Goal: Obtain resource: Obtain resource

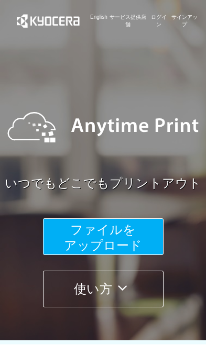
click at [137, 232] on button "ファイルを ​​アップロード" at bounding box center [103, 236] width 120 height 37
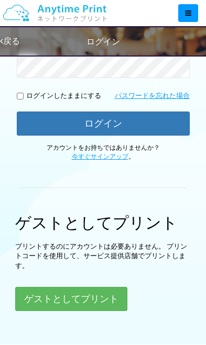
scroll to position [204, 0]
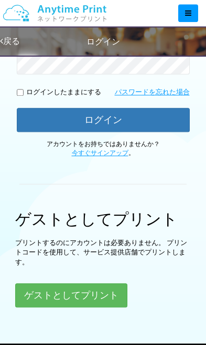
click at [95, 296] on button "ゲストとしてプリント" at bounding box center [71, 295] width 112 height 24
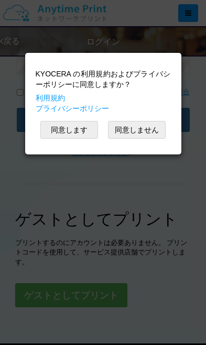
click at [79, 135] on button "同意します" at bounding box center [69, 130] width 58 height 18
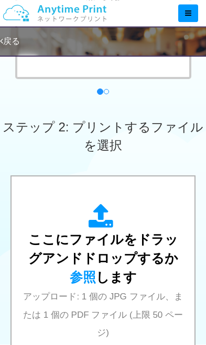
scroll to position [294, 0]
click at [119, 303] on div "ここにファイルをドラッグアンドドロップするか 参照 します アップロード: 1 個の JPG ファイル、または 1 個の PDF ファイル (上限 50 ペー…" at bounding box center [103, 281] width 162 height 155
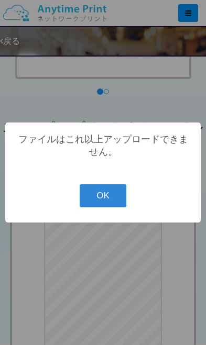
click at [117, 207] on button "OK" at bounding box center [103, 195] width 47 height 23
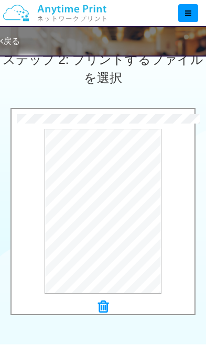
scroll to position [387, 0]
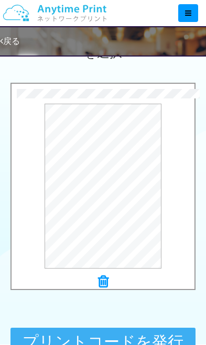
click at [163, 345] on button "プリントコードを発行する" at bounding box center [102, 351] width 185 height 47
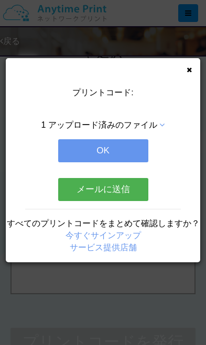
scroll to position [0, 0]
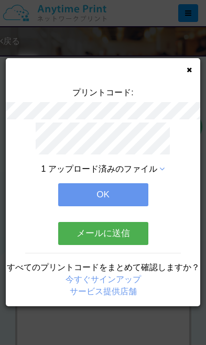
click at [128, 177] on div "1 アップロード済みのファイル OK メールに送信 すべてのプリントコードをまとめて確認しますか？ 今すぐサインアップ サービス提供店舗" at bounding box center [103, 215] width 194 height 184
click at [123, 193] on button "OK" at bounding box center [103, 194] width 90 height 23
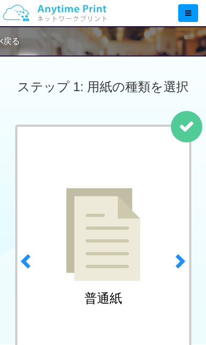
click at [190, 14] on icon at bounding box center [188, 12] width 6 height 7
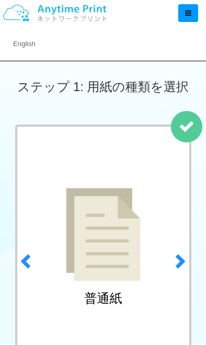
click at [187, 14] on icon at bounding box center [188, 12] width 6 height 7
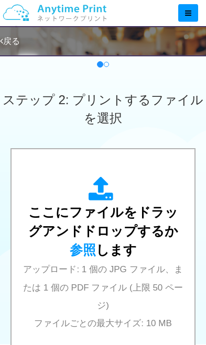
scroll to position [322, 0]
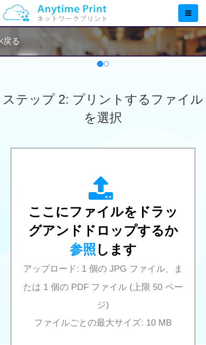
click at [114, 253] on span "ここにファイルをドラッグアンドドロップするか 参照 します" at bounding box center [103, 230] width 150 height 52
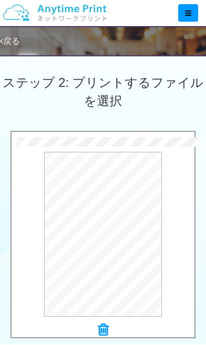
scroll to position [399, 0]
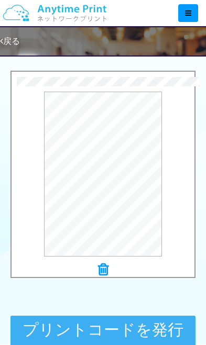
click at [137, 337] on button "プリントコードを発行する" at bounding box center [102, 339] width 185 height 47
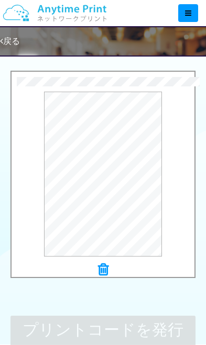
scroll to position [0, 0]
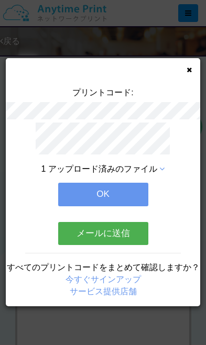
click at [127, 194] on button "OK" at bounding box center [103, 194] width 90 height 23
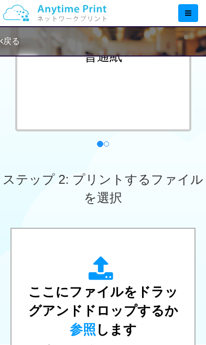
scroll to position [242, 0]
click at [116, 327] on span "ここにファイルをドラッグアンドドロップするか 参照 します" at bounding box center [103, 310] width 150 height 52
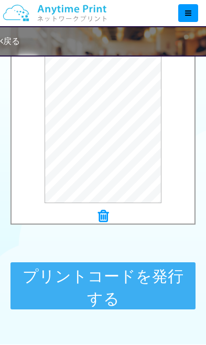
scroll to position [478, 0]
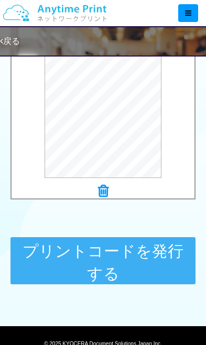
click at [147, 265] on button "プリントコードを発行する" at bounding box center [102, 260] width 185 height 47
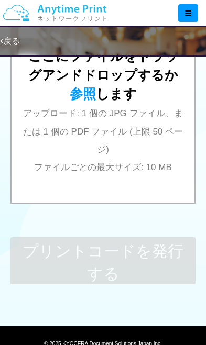
scroll to position [0, 0]
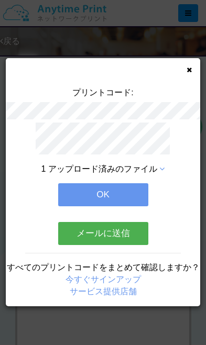
click at [128, 190] on button "OK" at bounding box center [103, 194] width 90 height 23
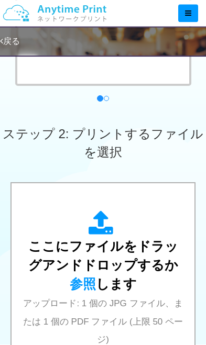
scroll to position [313, 0]
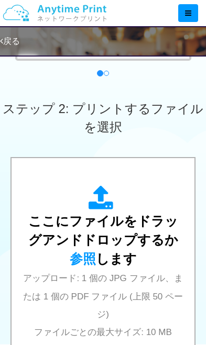
click at [123, 270] on div "ここにファイルをドラッグアンドドロップするか 参照 します アップロード: 1 個の JPG ファイル、または 1 個の PDF ファイル (上限 50 ペー…" at bounding box center [103, 262] width 162 height 155
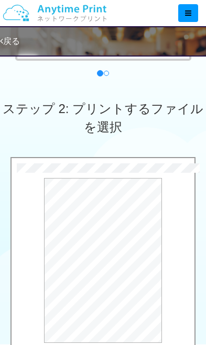
click at [185, 138] on div "ステップ 2: プリントするファイルを選択" at bounding box center [103, 118] width 206 height 78
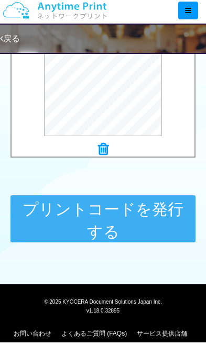
scroll to position [517, 0]
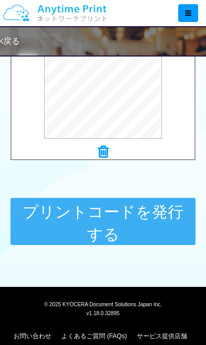
click at [148, 227] on button "プリントコードを発行する" at bounding box center [102, 221] width 185 height 47
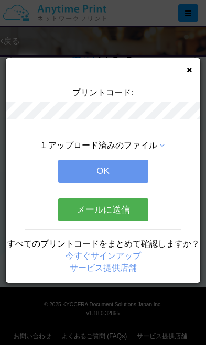
scroll to position [0, 0]
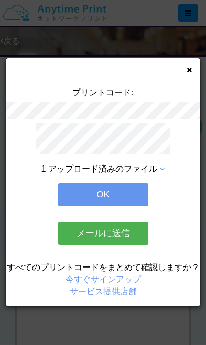
click at [123, 191] on button "OK" at bounding box center [103, 194] width 90 height 23
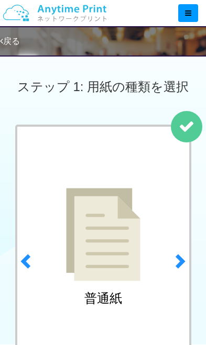
click at [182, 4] on div at bounding box center [105, 13] width 199 height 26
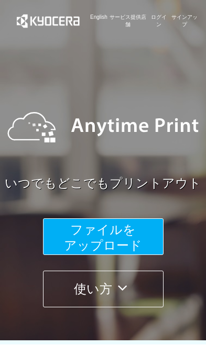
click at [129, 238] on button "ファイルを ​​アップロード" at bounding box center [103, 236] width 120 height 37
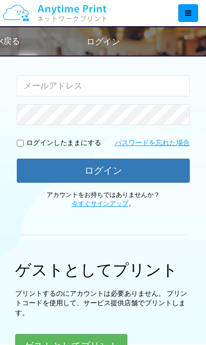
scroll to position [236, 0]
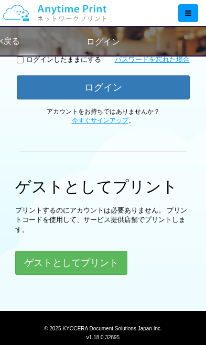
click at [98, 264] on button "ゲストとしてプリント" at bounding box center [71, 263] width 112 height 24
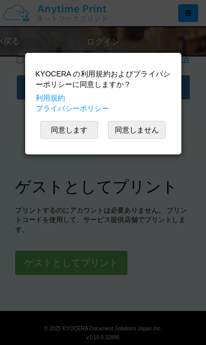
click at [86, 129] on button "同意します" at bounding box center [69, 130] width 58 height 18
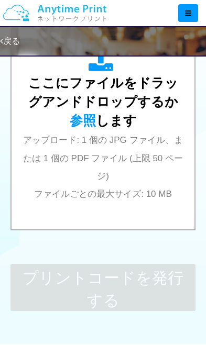
scroll to position [447, 0]
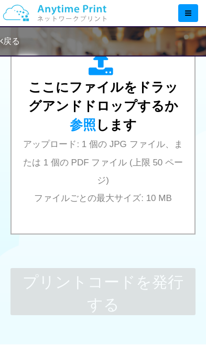
click at [10, 37] on link "戻る" at bounding box center [10, 41] width 20 height 9
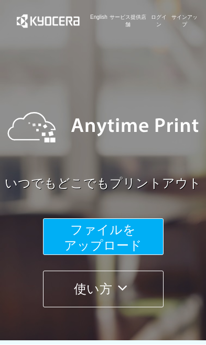
click at [130, 237] on button "ファイルを ​​アップロード" at bounding box center [103, 236] width 120 height 37
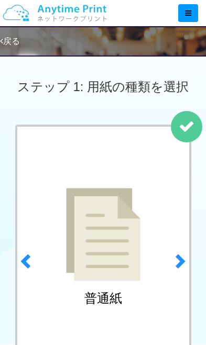
click at [8, 44] on link "戻る" at bounding box center [10, 41] width 20 height 9
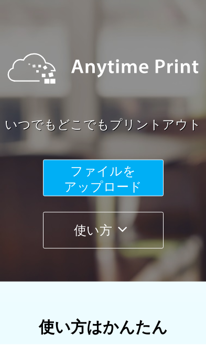
scroll to position [50, 0]
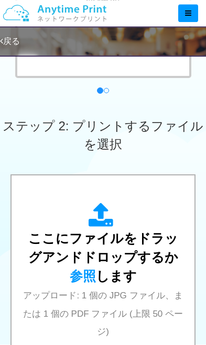
scroll to position [263, 0]
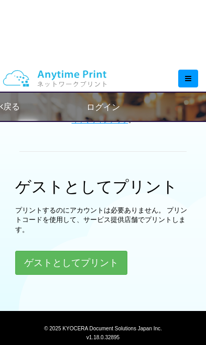
scroll to position [236, 0]
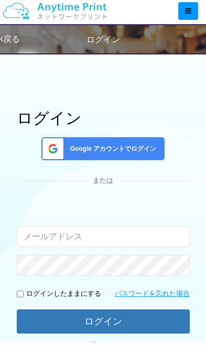
scroll to position [204, 0]
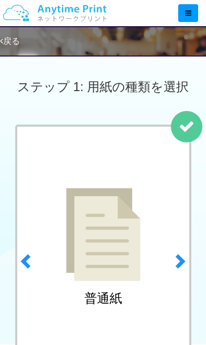
click at [194, 13] on div at bounding box center [188, 13] width 20 height 18
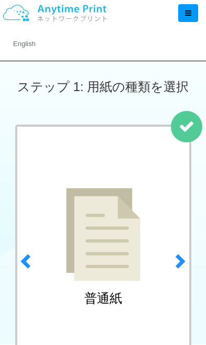
click at [185, 15] on icon at bounding box center [188, 12] width 6 height 7
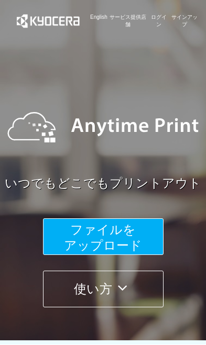
click at [125, 230] on span "ファイルを ​​アップロード" at bounding box center [103, 238] width 78 height 30
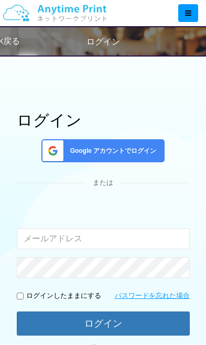
click at [135, 153] on span "Google アカウントでログイン" at bounding box center [111, 151] width 91 height 9
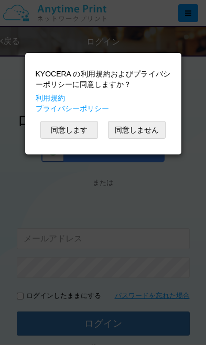
click at [85, 133] on button "同意します" at bounding box center [69, 130] width 58 height 18
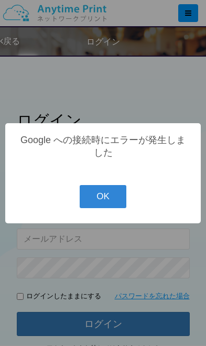
click at [117, 199] on button "OK" at bounding box center [103, 196] width 47 height 23
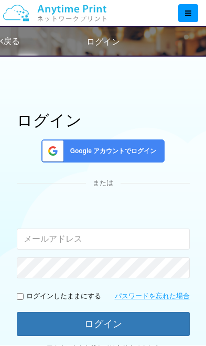
click at [132, 151] on span "Google アカウントでログイン" at bounding box center [111, 151] width 91 height 9
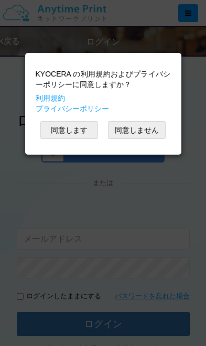
click at [80, 134] on button "同意します" at bounding box center [69, 130] width 58 height 18
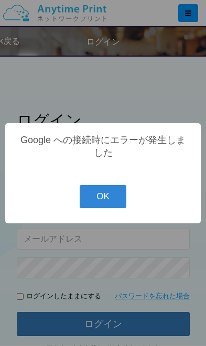
click at [113, 202] on button "OK" at bounding box center [103, 196] width 47 height 23
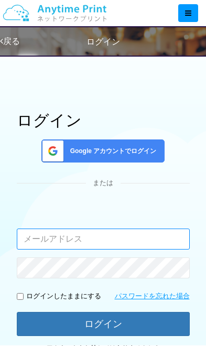
click at [121, 241] on input "email" at bounding box center [103, 238] width 173 height 21
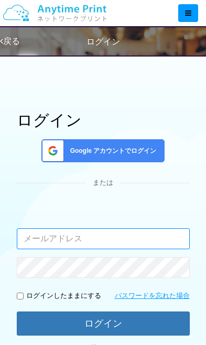
scroll to position [6, 0]
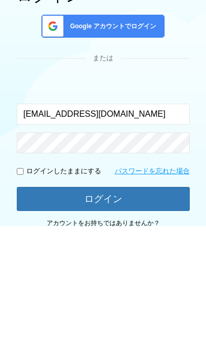
click at [103, 305] on button "ログイン" at bounding box center [103, 317] width 173 height 24
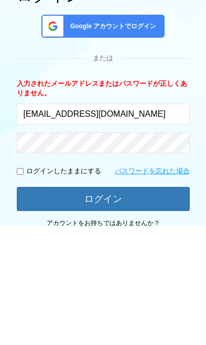
scroll to position [125, 0]
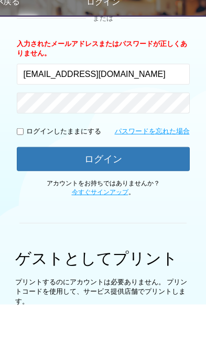
click at [158, 187] on button "ログイン" at bounding box center [103, 199] width 173 height 24
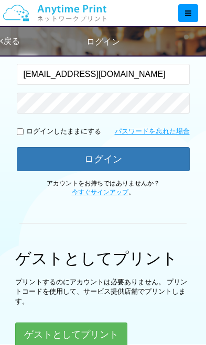
scroll to position [164, 0]
click at [123, 162] on button "ログイン" at bounding box center [103, 159] width 173 height 24
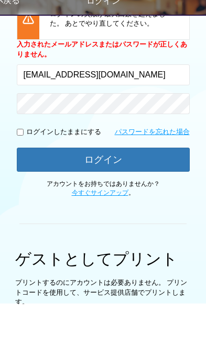
click at [149, 188] on button "ログイン" at bounding box center [103, 200] width 173 height 24
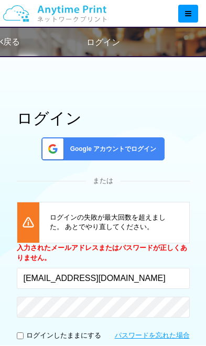
scroll to position [0, 0]
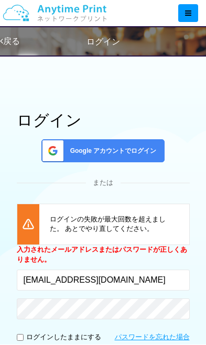
click at [136, 151] on span "Google アカウントでログイン" at bounding box center [111, 151] width 91 height 9
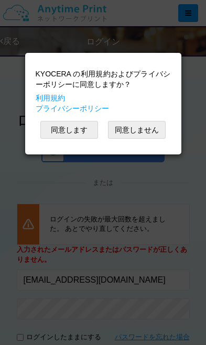
click at [73, 131] on button "同意します" at bounding box center [69, 130] width 58 height 18
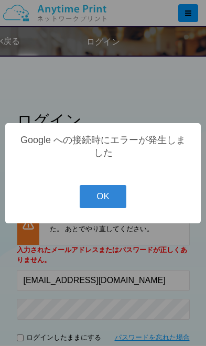
click at [108, 197] on button "OK" at bounding box center [103, 196] width 47 height 23
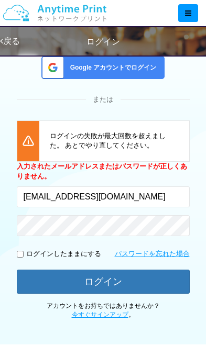
scroll to position [84, 0]
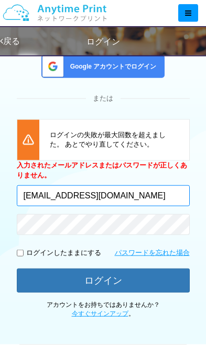
click at [153, 192] on input "[EMAIL_ADDRESS][DOMAIN_NAME]" at bounding box center [103, 195] width 173 height 21
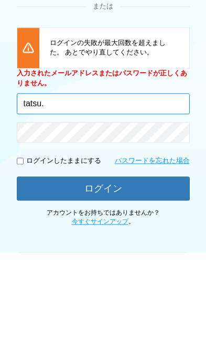
type input "tatsu"
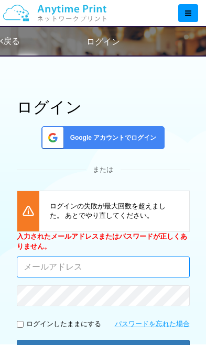
scroll to position [8, 0]
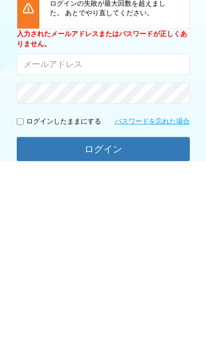
click at [152, 320] on button "ログイン" at bounding box center [103, 332] width 173 height 24
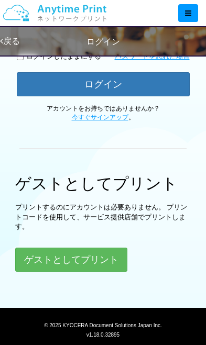
scroll to position [279, 0]
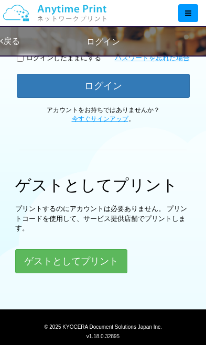
click at [100, 257] on button "ゲストとしてプリント" at bounding box center [71, 261] width 112 height 24
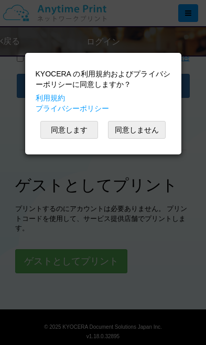
click at [86, 131] on button "同意します" at bounding box center [69, 130] width 58 height 18
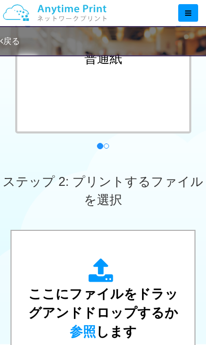
scroll to position [240, 0]
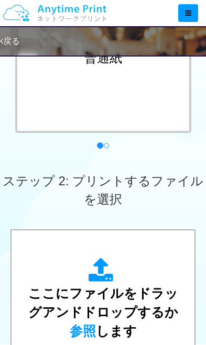
click at [118, 321] on div "ここにファイルをドラッグアンドドロップするか 参照 します アップロード: 1 個の JPG ファイル、または 1 個の PDF ファイル (上限 50 ペー…" at bounding box center [103, 335] width 162 height 155
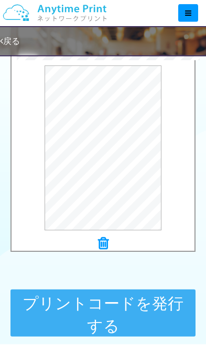
scroll to position [427, 0]
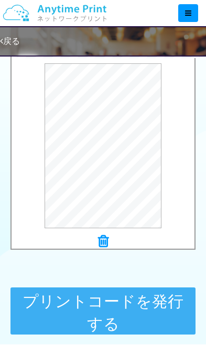
click at [134, 329] on button "プリントコードを発行する" at bounding box center [102, 310] width 185 height 47
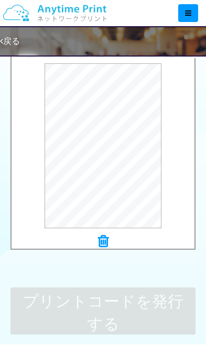
scroll to position [0, 0]
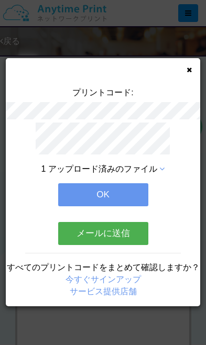
click at [189, 72] on icon at bounding box center [188, 69] width 5 height 7
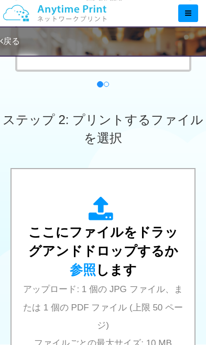
scroll to position [302, 0]
click at [133, 268] on div "ここにファイルをドラッグアンドドロップするか 参照 します アップロード: 1 個の JPG ファイル、または 1 個の PDF ファイル (上限 50 ペー…" at bounding box center [103, 273] width 162 height 155
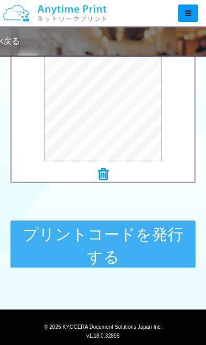
scroll to position [494, 0]
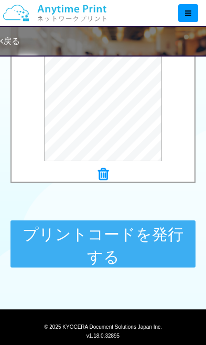
click at [150, 253] on button "プリントコードを発行する" at bounding box center [102, 243] width 185 height 47
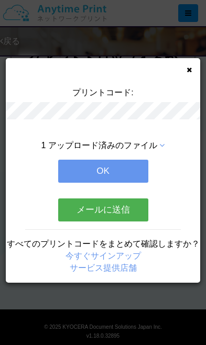
scroll to position [0, 0]
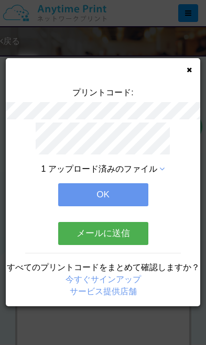
click at [184, 74] on div "プリントコード: 1 アップロード済みのファイル OK メールに送信 すべてのプリントコードをまとめて確認しますか？ 今すぐサインアップ サービス提供店舗" at bounding box center [103, 182] width 194 height 248
click at [190, 66] on icon at bounding box center [188, 69] width 5 height 7
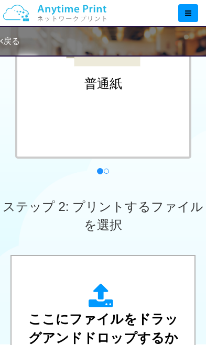
scroll to position [243, 0]
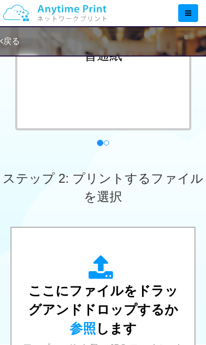
click at [106, 317] on div "ここにファイルをドラッグアンドドロップするか 参照 します アップロード: 1 個の JPG ファイル、または 1 個の PDF ファイル (上限 50 ペー…" at bounding box center [103, 332] width 162 height 155
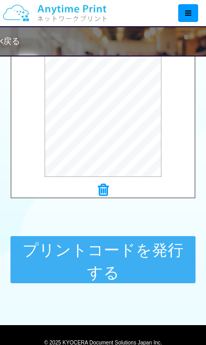
scroll to position [490, 0]
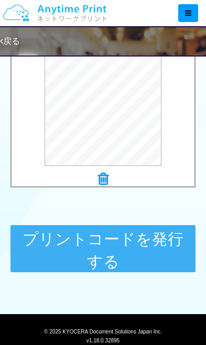
click at [137, 258] on button "プリントコードを発行する" at bounding box center [102, 248] width 185 height 47
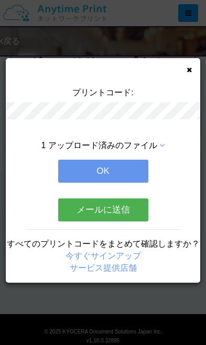
scroll to position [0, 0]
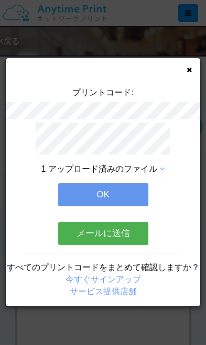
click at [186, 75] on div "プリントコード: 1 アップロード済みのファイル OK メールに送信 すべてのプリントコードをまとめて確認しますか？ 今すぐサインアップ サービス提供店舗" at bounding box center [103, 182] width 194 height 248
click at [190, 66] on icon at bounding box center [188, 69] width 5 height 7
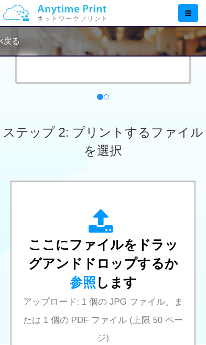
scroll to position [289, 0]
click at [112, 280] on span "ここにファイルをドラッグアンドドロップするか 参照 します" at bounding box center [103, 263] width 150 height 52
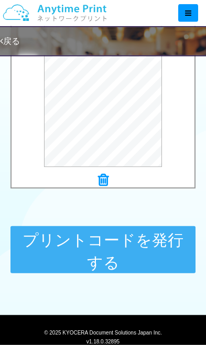
click at [158, 257] on button "プリントコードを発行する" at bounding box center [102, 249] width 185 height 47
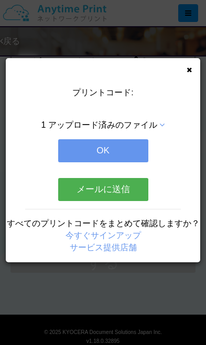
scroll to position [0, 0]
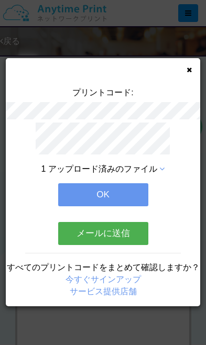
click at [127, 186] on button "OK" at bounding box center [103, 194] width 90 height 23
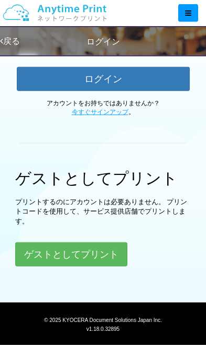
click at [104, 243] on button "ゲストとしてプリント" at bounding box center [71, 254] width 112 height 24
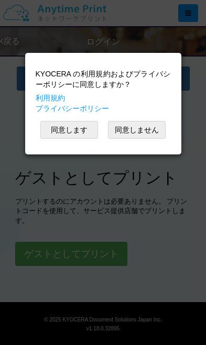
click at [74, 136] on button "同意します" at bounding box center [69, 130] width 58 height 18
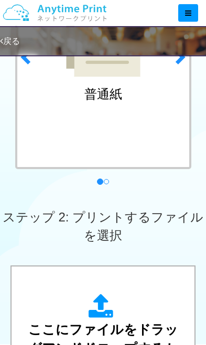
scroll to position [205, 0]
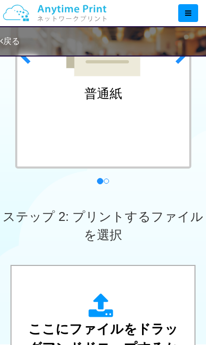
click at [120, 345] on span "ここにファイルをドラッグアンドドロップするか 参照 します" at bounding box center [103, 347] width 150 height 52
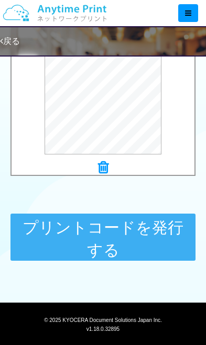
scroll to position [502, 0]
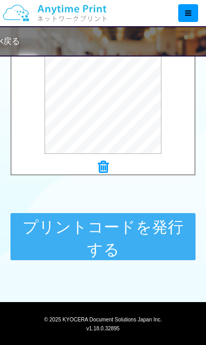
click at [154, 235] on button "プリントコードを発行する" at bounding box center [102, 236] width 185 height 47
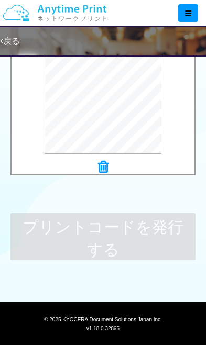
scroll to position [0, 0]
